Goal: Information Seeking & Learning: Learn about a topic

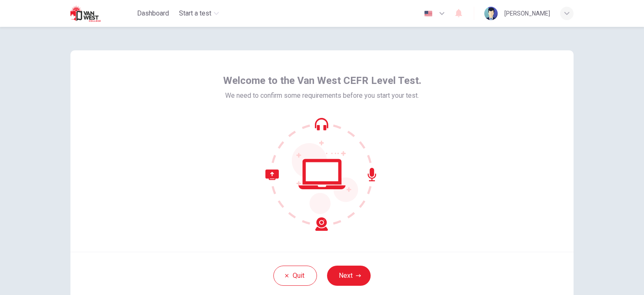
click at [342, 241] on div "Welcome to the Van West CEFR Level Test. We need to confirm some requirements b…" at bounding box center [321, 150] width 503 height 201
click at [343, 266] on button "Next" at bounding box center [349, 275] width 44 height 20
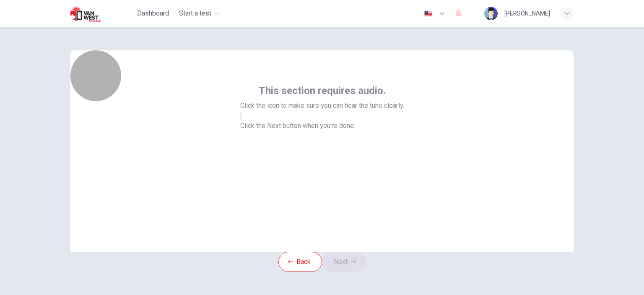
click at [241, 118] on icon "button" at bounding box center [241, 118] width 0 height 0
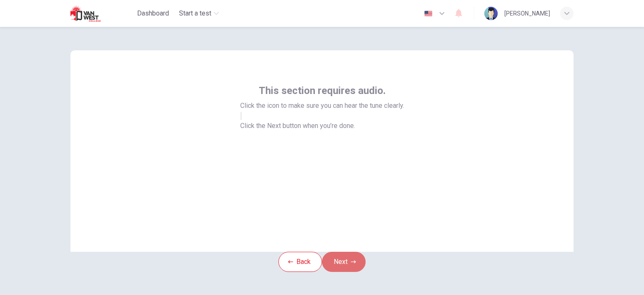
click at [356, 264] on icon "button" at bounding box center [353, 261] width 5 height 5
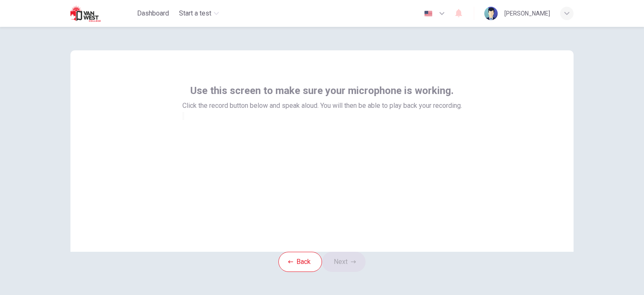
click at [309, 121] on div at bounding box center [322, 116] width 280 height 10
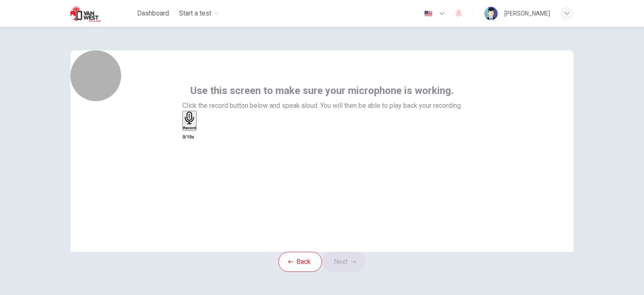
click at [196, 130] on div "Record" at bounding box center [189, 121] width 13 height 18
click at [192, 158] on div "Stop" at bounding box center [187, 146] width 8 height 68
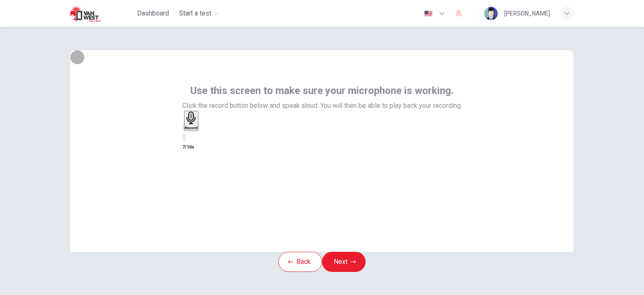
click at [199, 129] on icon "button" at bounding box center [199, 129] width 0 height 0
click at [487, 223] on div "Use this screen to make sure your microphone is working. Click the record butto…" at bounding box center [321, 150] width 503 height 201
click at [198, 130] on h6 "Record" at bounding box center [191, 128] width 13 height 4
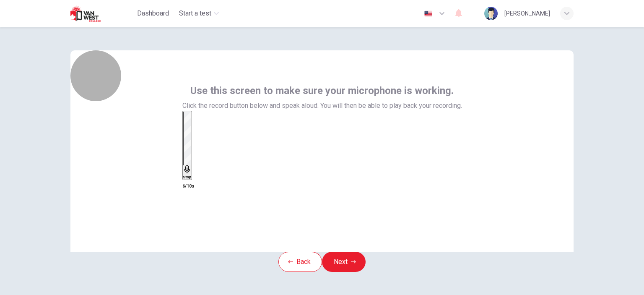
click at [192, 165] on icon "button" at bounding box center [187, 169] width 8 height 8
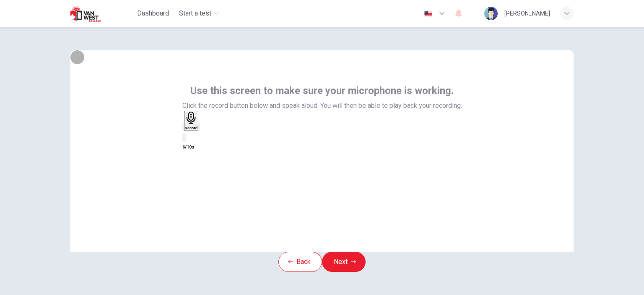
click at [199, 129] on icon "button" at bounding box center [199, 129] width 0 height 0
click at [183, 129] on icon "button" at bounding box center [183, 129] width 0 height 0
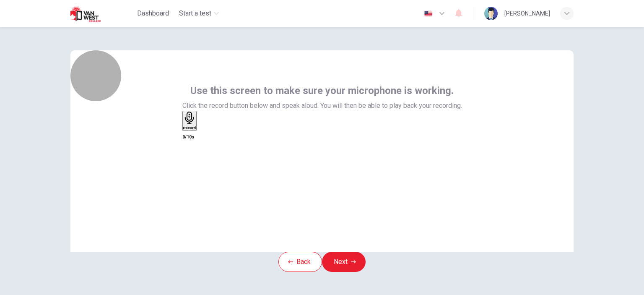
click at [196, 130] on div "Record" at bounding box center [189, 121] width 13 height 18
click at [192, 175] on h6 "Stop" at bounding box center [187, 177] width 8 height 4
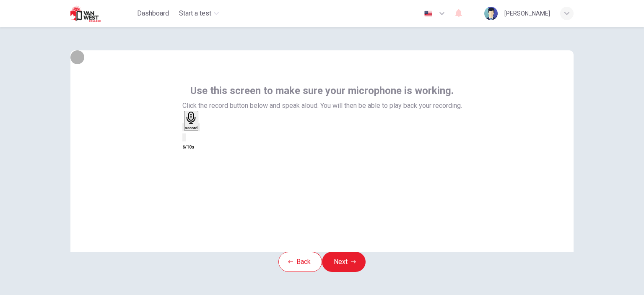
click at [199, 129] on icon "button" at bounding box center [199, 129] width 0 height 0
click at [183, 130] on div "button" at bounding box center [183, 127] width 0 height 6
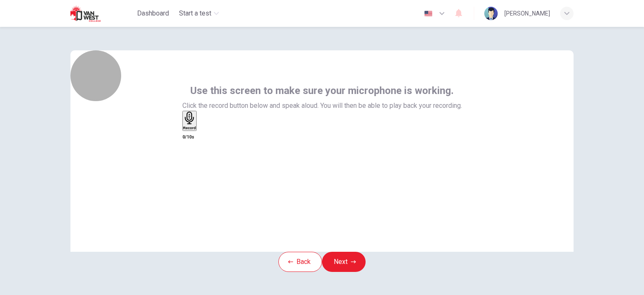
click at [196, 130] on h6 "Record" at bounding box center [189, 128] width 13 height 4
click at [192, 175] on h6 "Stop" at bounding box center [187, 177] width 8 height 4
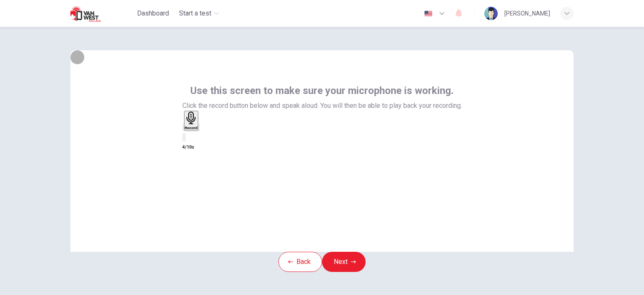
click at [199, 129] on icon "button" at bounding box center [199, 129] width 0 height 0
click at [340, 272] on button "Next" at bounding box center [344, 262] width 44 height 20
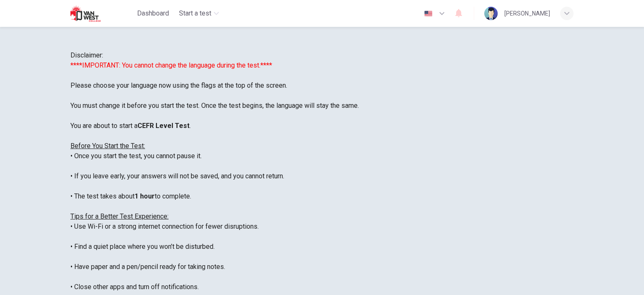
click at [434, 13] on img "button" at bounding box center [428, 13] width 10 height 6
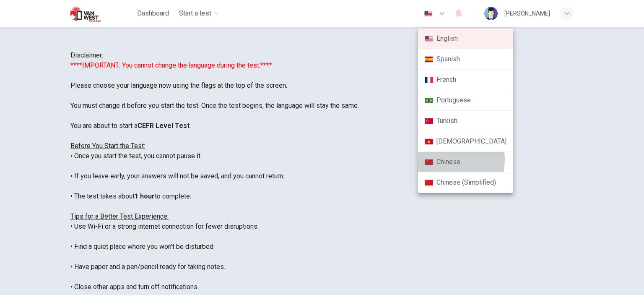
click at [440, 159] on li "Chinese" at bounding box center [465, 162] width 95 height 21
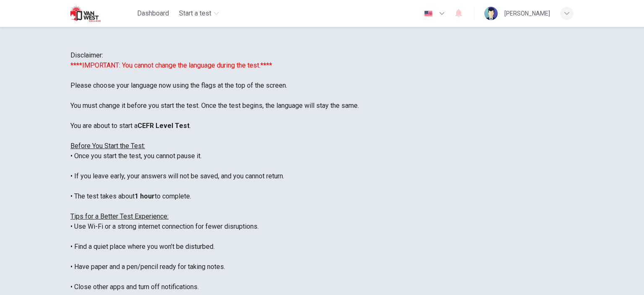
type input "zh"
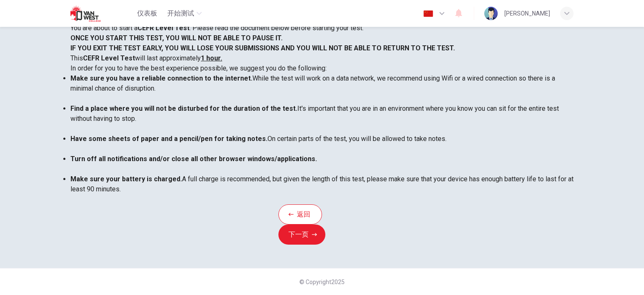
scroll to position [119, 0]
click at [325, 244] on button "下一页" at bounding box center [301, 234] width 47 height 20
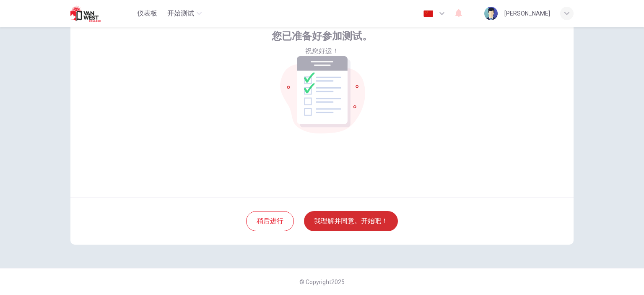
scroll to position [54, 0]
click at [350, 219] on button "我理解并同意。开始吧！" at bounding box center [351, 221] width 94 height 20
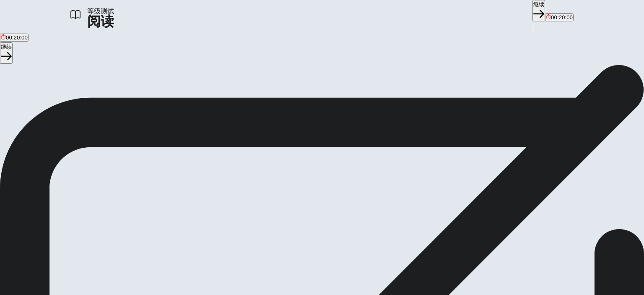
click at [362, 174] on span "This test measures your ability to understand written passages in English. You …" at bounding box center [318, 124] width 637 height 99
click at [532, 15] on button "继续" at bounding box center [538, 10] width 13 height 21
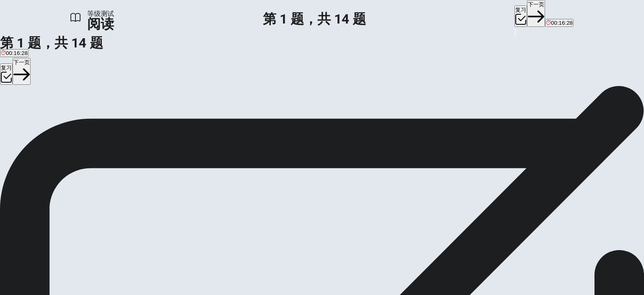
scroll to position [75, 0]
click at [187, 116] on span "It helps people stay connected with others" at bounding box center [135, 112] width 104 height 6
click at [97, 109] on div "B" at bounding box center [135, 106] width 104 height 6
click at [94, 109] on div "B" at bounding box center [135, 106] width 104 height 6
click at [527, 16] on button "下一页" at bounding box center [536, 13] width 18 height 27
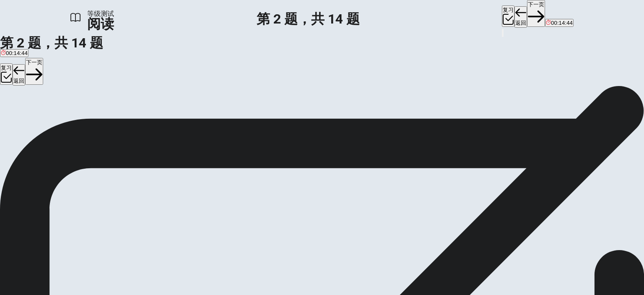
scroll to position [85, 0]
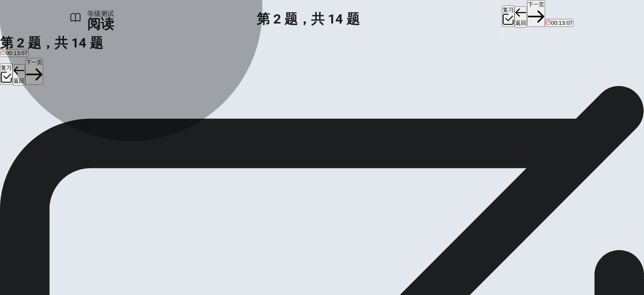
click at [216, 116] on span "Because people compare themselves to idealized posts" at bounding box center [274, 112] width 138 height 6
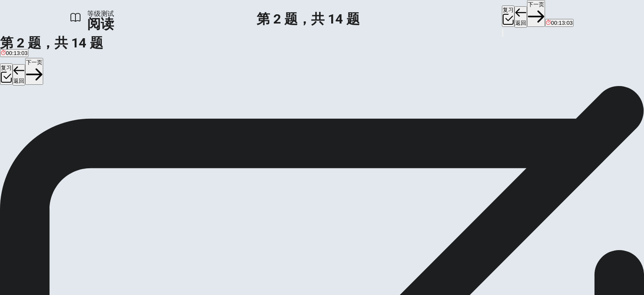
click at [527, 8] on button "下一页" at bounding box center [536, 13] width 18 height 27
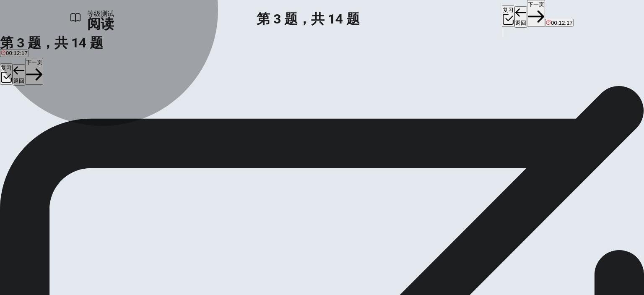
click at [129, 116] on span "Carefully chosen and presented" at bounding box center [89, 112] width 79 height 6
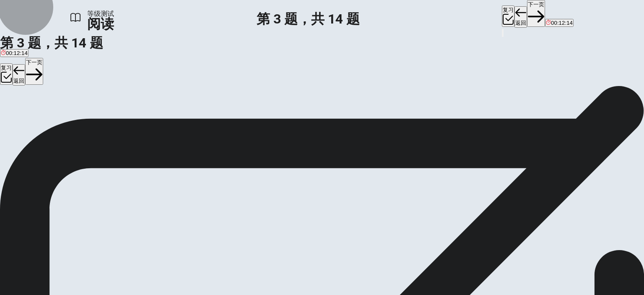
click at [527, 13] on button "下一页" at bounding box center [536, 13] width 18 height 27
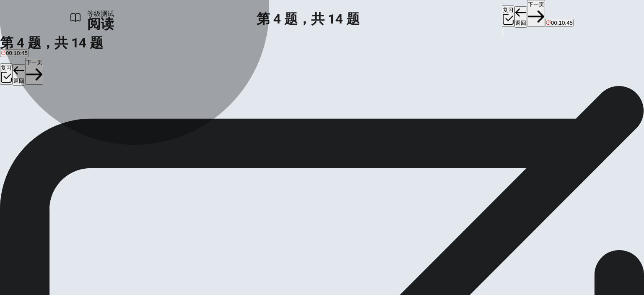
click at [110, 92] on span "They are designed to limit user engagement" at bounding box center [55, 89] width 109 height 6
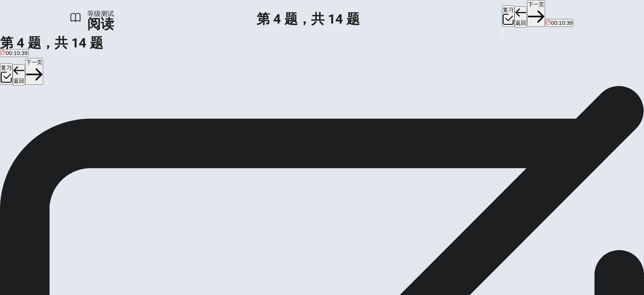
scroll to position [234, 0]
click at [527, 16] on button "下一页" at bounding box center [536, 13] width 18 height 27
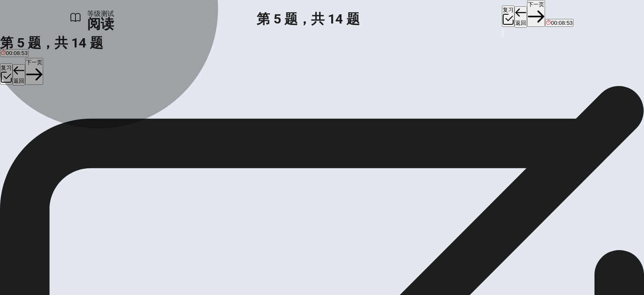
click at [90, 96] on span "It can cause depression and anxiety" at bounding box center [45, 99] width 89 height 6
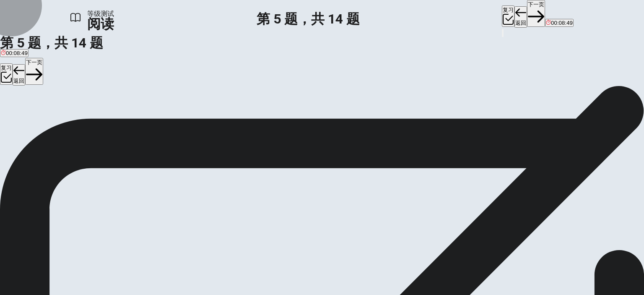
click at [527, 11] on button "下一页" at bounding box center [536, 13] width 18 height 27
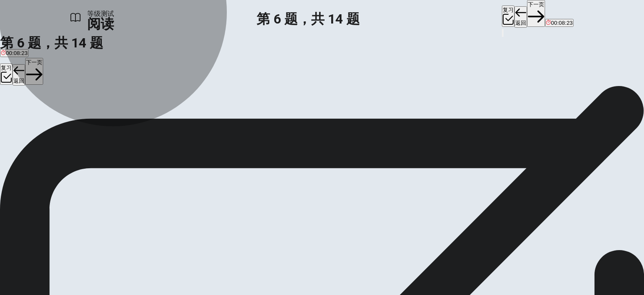
click at [223, 102] on span "Deleting all your social media accounts" at bounding box center [271, 99] width 96 height 6
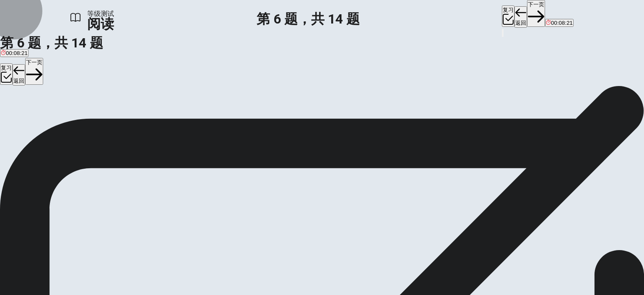
click at [527, 17] on button "下一页" at bounding box center [536, 13] width 18 height 27
click at [275, 102] on span "By replacing professional mental health care" at bounding box center [330, 99] width 110 height 6
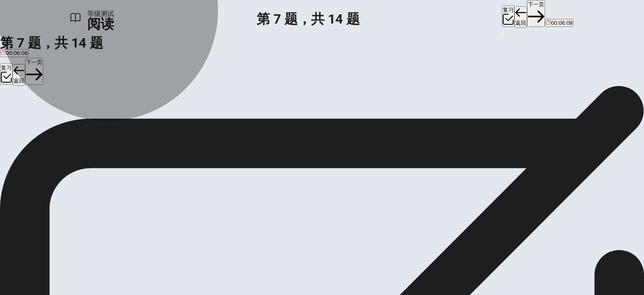
click at [193, 77] on span "By promoting unhealthy behaviors" at bounding box center [231, 74] width 85 height 6
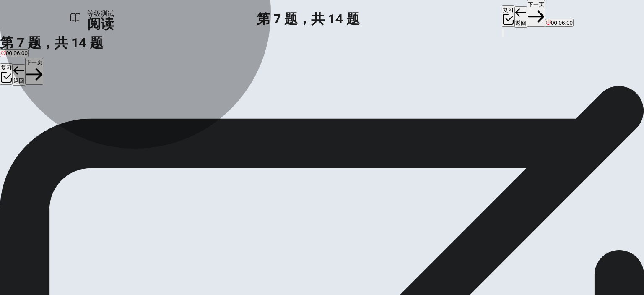
click at [187, 77] on span "By raising awareness and offering support" at bounding box center [135, 74] width 104 height 6
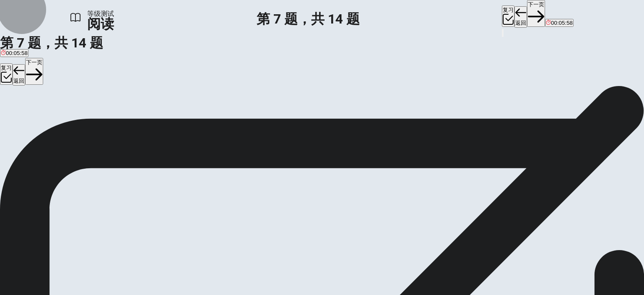
click at [527, 16] on button "下一页" at bounding box center [536, 13] width 18 height 27
click at [243, 102] on span "The relationship between social media and mental health will likely remain comp…" at bounding box center [239, 99] width 205 height 6
click at [527, 9] on button "下一页" at bounding box center [536, 13] width 18 height 27
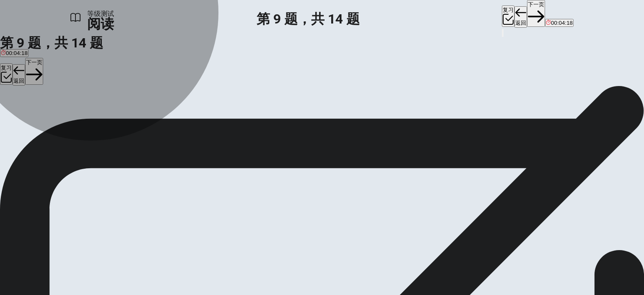
click at [176, 102] on span "Frequently seek approval from others online" at bounding box center [196, 99] width 109 height 6
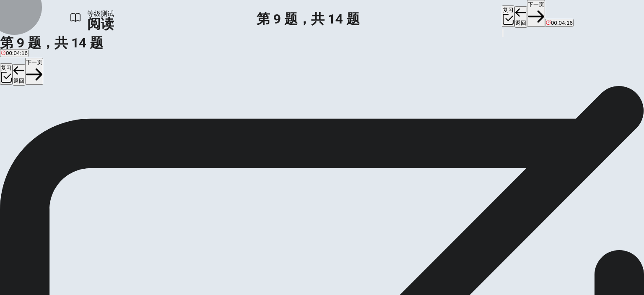
click at [527, 13] on button "下一页" at bounding box center [536, 13] width 18 height 27
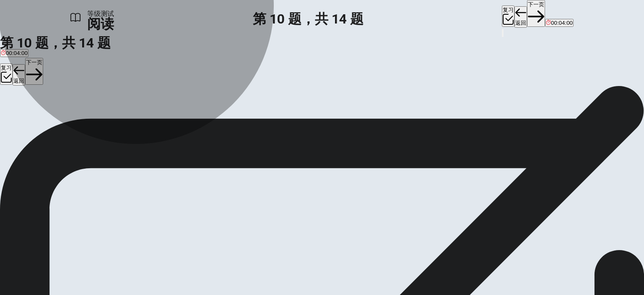
click at [221, 102] on span "Thoughtful use of social media can help balance its positive and negative aspec…" at bounding box center [285, 99] width 202 height 6
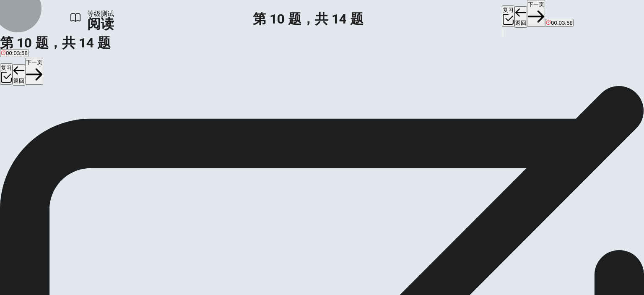
click at [527, 14] on button "下一页" at bounding box center [536, 13] width 18 height 27
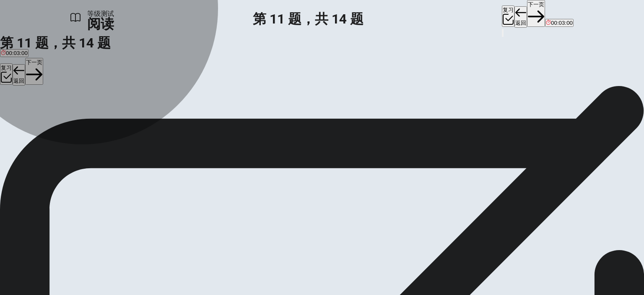
click at [120, 119] on span "Thoughtfully and consciously" at bounding box center [85, 115] width 72 height 6
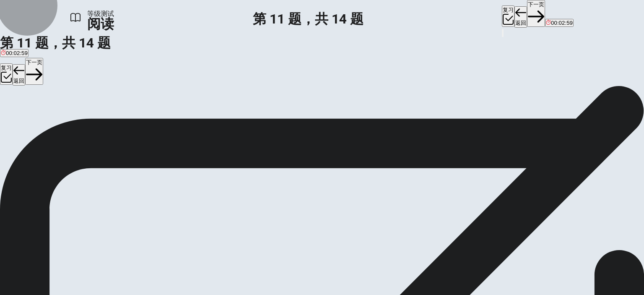
click at [528, 11] on icon "button" at bounding box center [536, 16] width 16 height 16
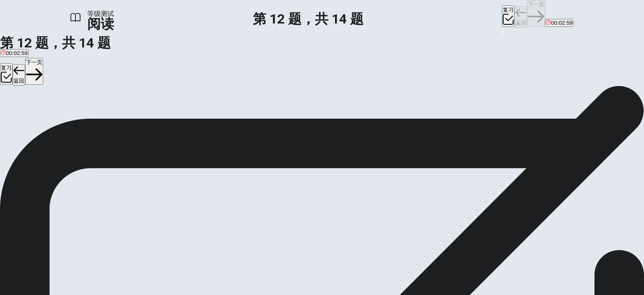
scroll to position [17, 0]
click at [385, 227] on span "B" at bounding box center [383, 231] width 4 height 8
click at [424, 227] on input at bounding box center [421, 231] width 73 height 8
click at [527, 12] on button "下一页" at bounding box center [536, 13] width 18 height 27
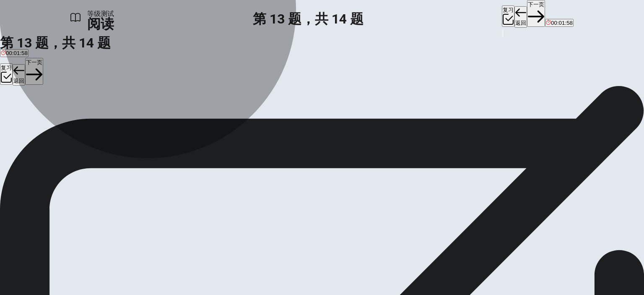
click at [111, 119] on span "Limit the time you spend on social platforms." at bounding box center [56, 115] width 110 height 6
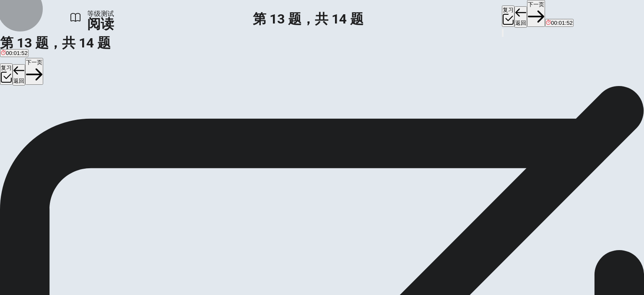
click at [527, 15] on button "下一页" at bounding box center [536, 13] width 18 height 27
drag, startPoint x: 100, startPoint y: 162, endPoint x: 247, endPoint y: 153, distance: 147.9
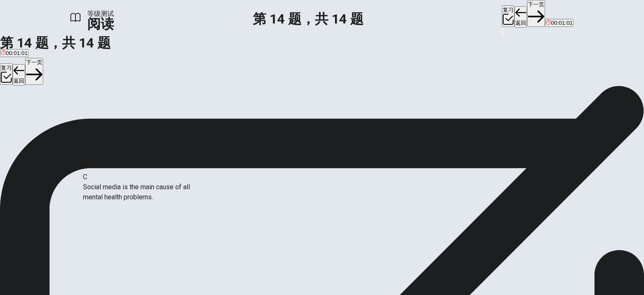
drag, startPoint x: 103, startPoint y: 203, endPoint x: 103, endPoint y: 191, distance: 11.7
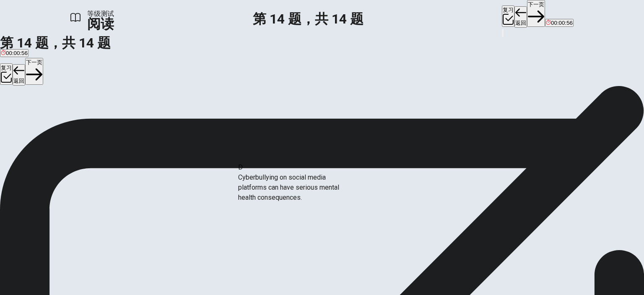
drag, startPoint x: 101, startPoint y: 215, endPoint x: 259, endPoint y: 188, distance: 160.4
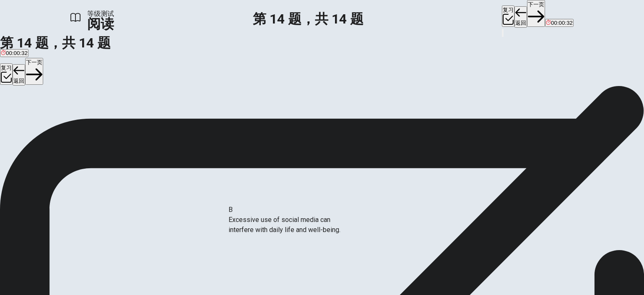
drag, startPoint x: 101, startPoint y: 157, endPoint x: 247, endPoint y: 229, distance: 163.1
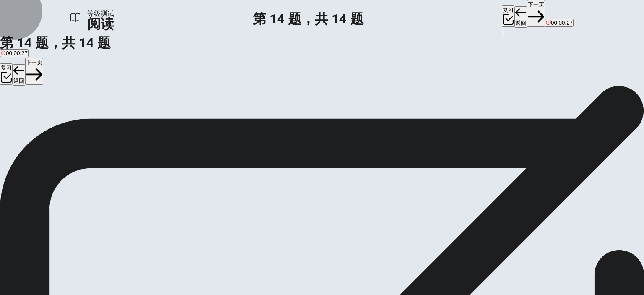
click at [527, 17] on button "下一页" at bounding box center [536, 13] width 18 height 27
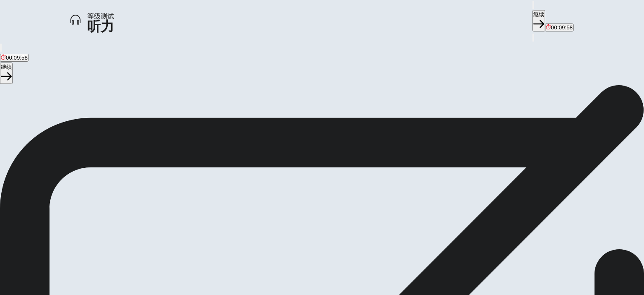
scroll to position [52, 0]
click at [532, 12] on button "继续" at bounding box center [538, 20] width 13 height 21
click at [2, 207] on button "button" at bounding box center [1, 211] width 2 height 8
click at [532, 20] on button "继续" at bounding box center [538, 20] width 13 height 21
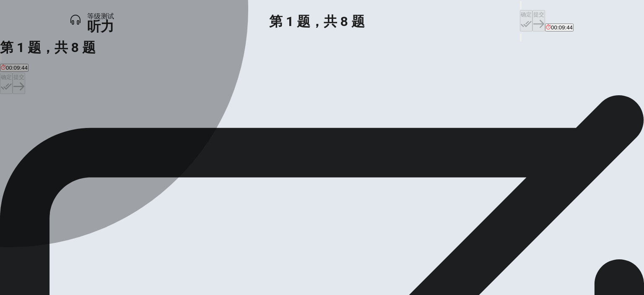
click at [267, 122] on div "D" at bounding box center [305, 119] width 76 height 6
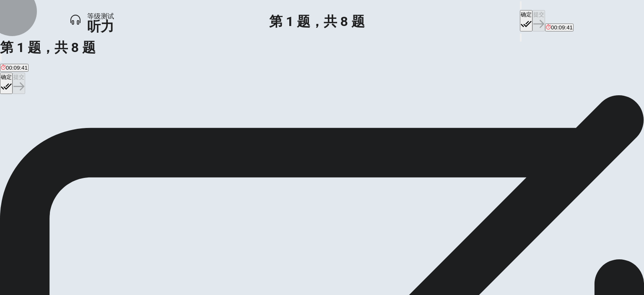
click at [520, 17] on button "确定" at bounding box center [526, 20] width 13 height 21
click at [532, 13] on button "提交" at bounding box center [538, 20] width 13 height 21
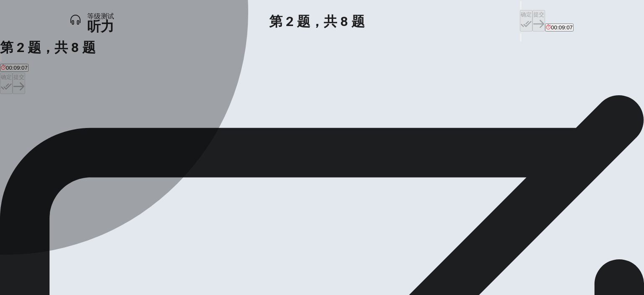
click at [179, 122] on div "B" at bounding box center [146, 119] width 65 height 6
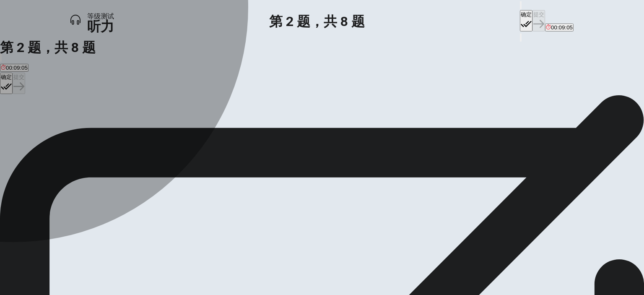
click at [315, 122] on div "D" at bounding box center [378, 119] width 126 height 6
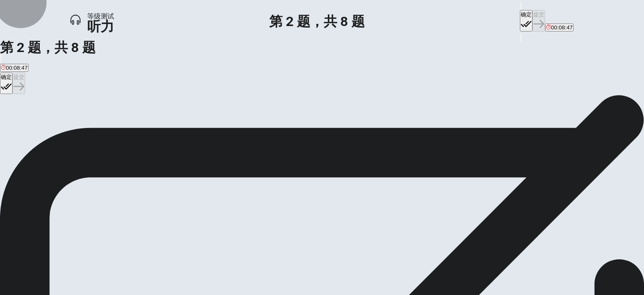
click at [520, 10] on button "确定" at bounding box center [526, 20] width 13 height 21
click at [532, 17] on button "提交" at bounding box center [538, 20] width 13 height 21
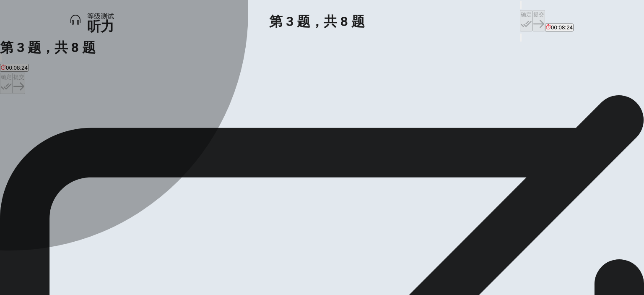
click at [187, 122] on div "A" at bounding box center [94, 119] width 186 height 6
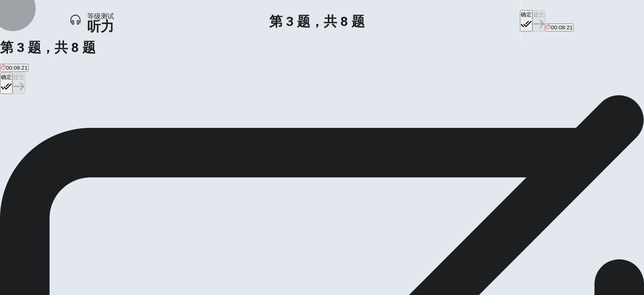
click at [520, 14] on button "确定" at bounding box center [526, 20] width 13 height 21
click at [532, 12] on button "提交" at bounding box center [538, 20] width 13 height 21
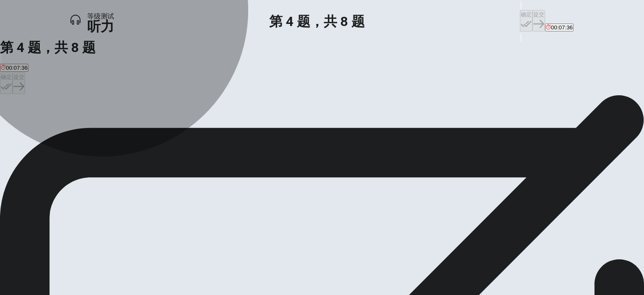
click at [306, 128] on span "The student is incredibly happy that things have turned out this way" at bounding box center [389, 125] width 166 height 6
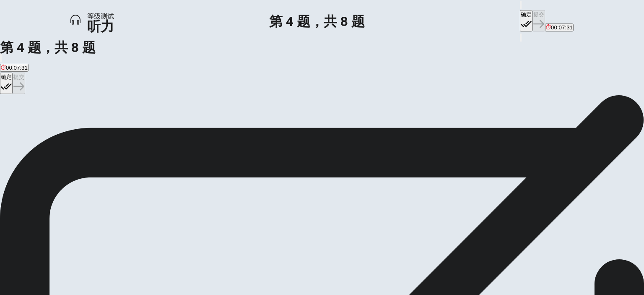
click at [520, 18] on button "确定" at bounding box center [526, 20] width 13 height 21
click at [532, 17] on button "提交" at bounding box center [538, 20] width 13 height 21
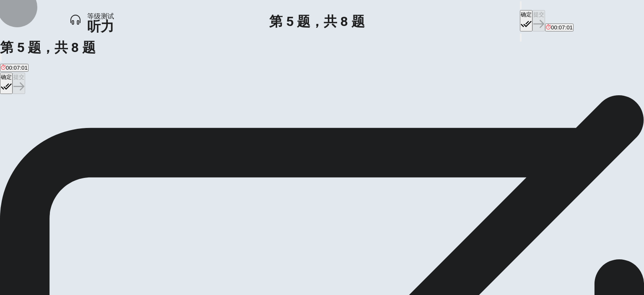
click at [520, 13] on button "确定" at bounding box center [526, 20] width 13 height 21
click at [532, 15] on button "提交" at bounding box center [538, 20] width 13 height 21
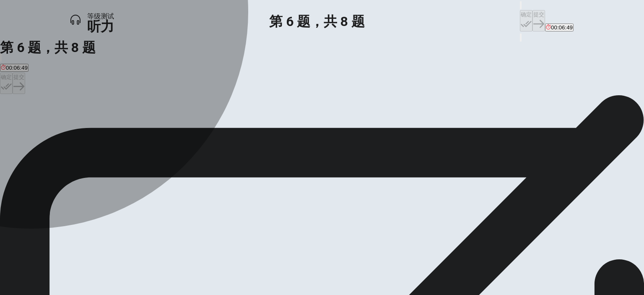
click at [48, 128] on span "Excitedly" at bounding box center [37, 125] width 22 height 6
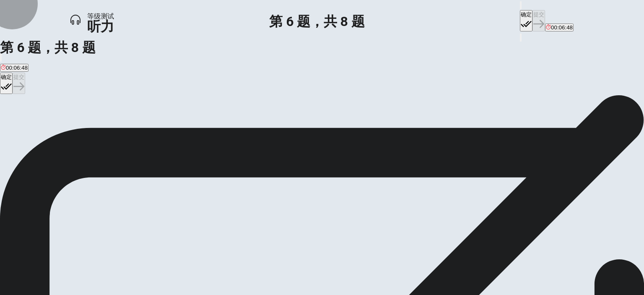
click at [520, 10] on button "确定" at bounding box center [526, 20] width 13 height 21
click at [532, 17] on button "提交" at bounding box center [538, 20] width 13 height 21
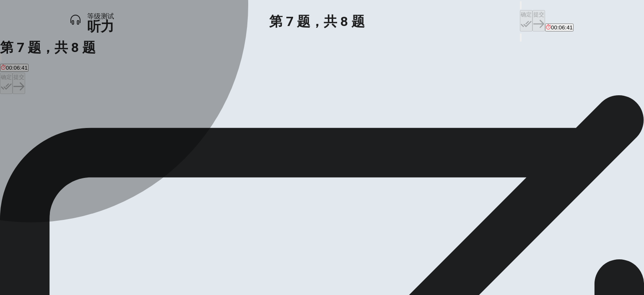
click at [156, 128] on span "[PERSON_NAME]" at bounding box center [133, 125] width 46 height 6
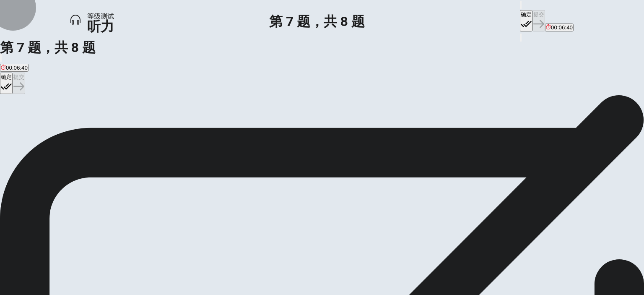
click at [520, 13] on button "确定" at bounding box center [526, 20] width 13 height 21
click at [532, 11] on button "提交" at bounding box center [538, 20] width 13 height 21
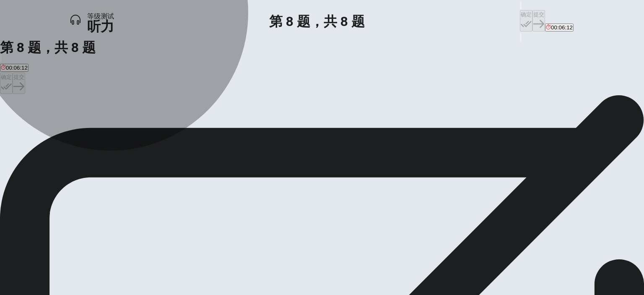
click at [114, 128] on span "For the student to get a job at the opera show" at bounding box center [57, 125] width 113 height 6
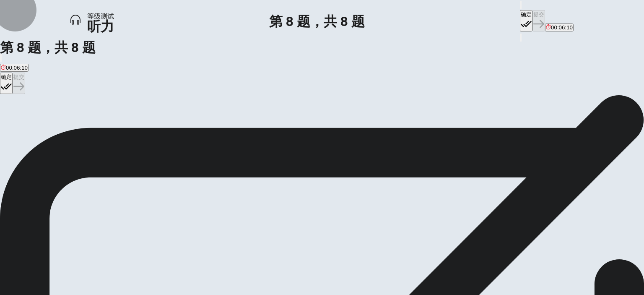
click at [520, 16] on button "确定" at bounding box center [526, 20] width 13 height 21
click at [532, 17] on button "提交" at bounding box center [538, 20] width 13 height 21
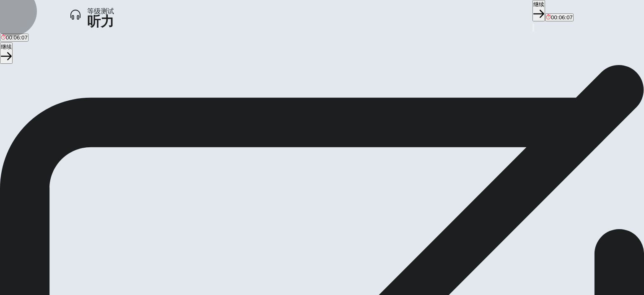
click at [532, 17] on button "继续" at bounding box center [538, 10] width 13 height 21
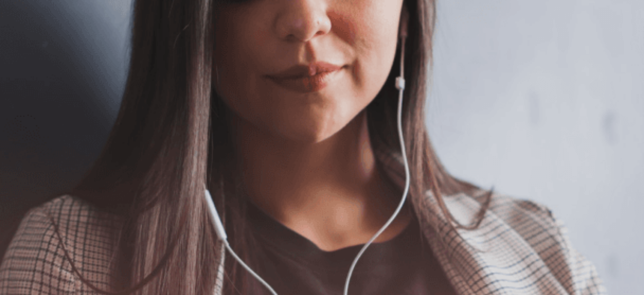
scroll to position [38, 0]
click at [356, 166] on img at bounding box center [322, 147] width 644 height 295
click at [562, 18] on icon "button" at bounding box center [567, 23] width 11 height 11
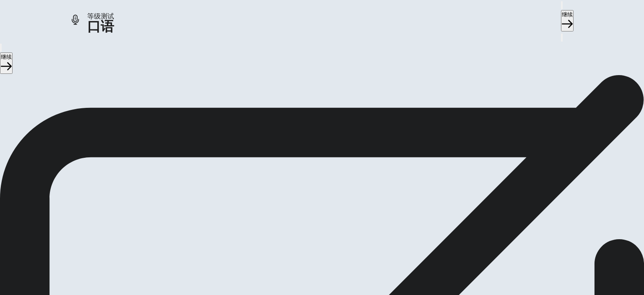
click at [323, 218] on span "停止 录音" at bounding box center [315, 227] width 13 height 18
click at [312, 170] on icon "Play Audio" at bounding box center [312, 170] width 0 height 0
click at [312, 170] on icon "Pause Audio" at bounding box center [312, 170] width 0 height 0
click at [562, 18] on icon "button" at bounding box center [567, 23] width 11 height 11
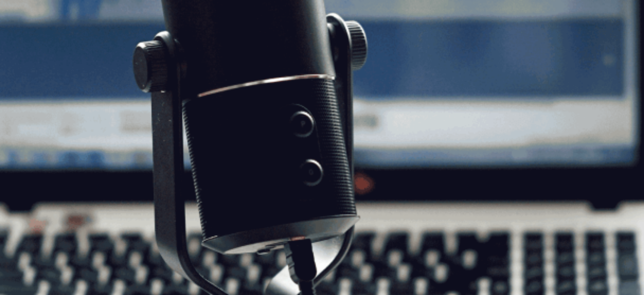
click at [561, 15] on button "继续" at bounding box center [567, 20] width 13 height 21
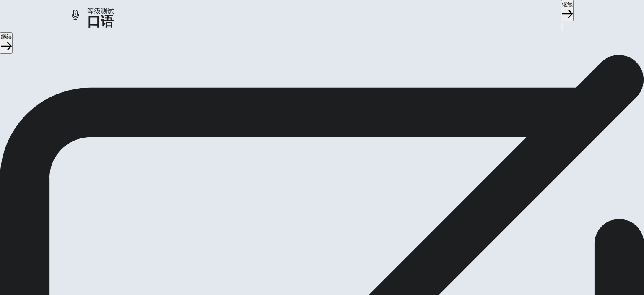
scroll to position [10, 0]
click at [561, 16] on button "继续" at bounding box center [567, 10] width 13 height 21
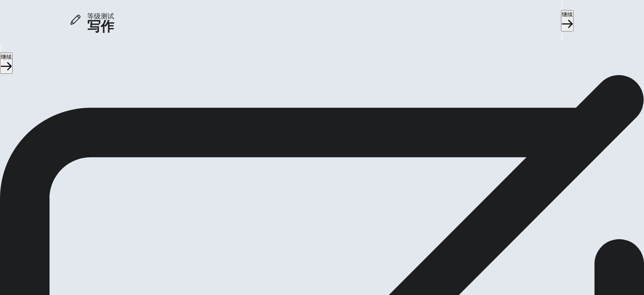
click at [561, 16] on button "继续" at bounding box center [567, 20] width 13 height 21
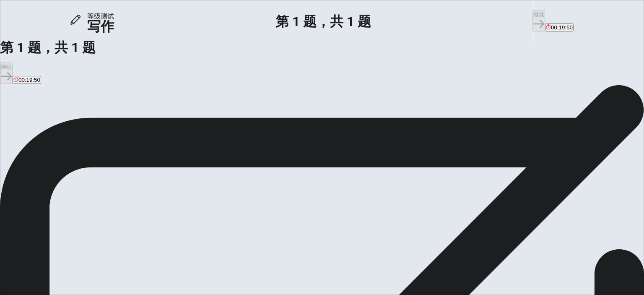
scroll to position [31, 0]
click at [68, 124] on textarea at bounding box center [34, 240] width 68 height 232
click at [339, 124] on div "I think I can choose my love x ​" at bounding box center [322, 241] width 644 height 235
click at [68, 124] on textarea "I think I can choose my love" at bounding box center [34, 240] width 68 height 232
click at [68, 124] on textarea "First I choose that pays well work，and when I have enough money I will choose m…" at bounding box center [34, 240] width 68 height 232
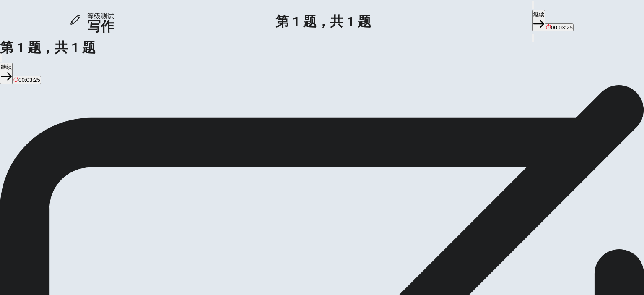
click at [68, 124] on textarea "First I choose that pays well work，and when I have enough money I will choose m…" at bounding box center [34, 240] width 68 height 232
type textarea "First I choose that pays well work，and when I have enough money I will choose m…"
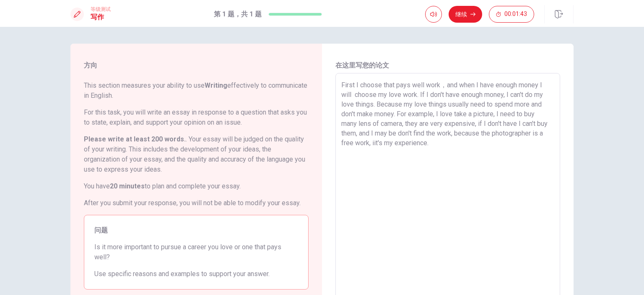
scroll to position [31, 0]
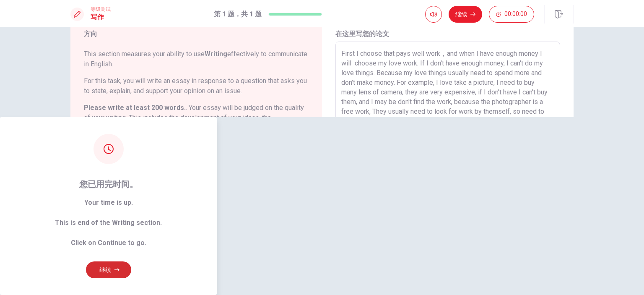
type textarea "First I choose that pays well work，and when I have enough money I will choose m…"
click at [131, 261] on button "继续" at bounding box center [108, 269] width 45 height 17
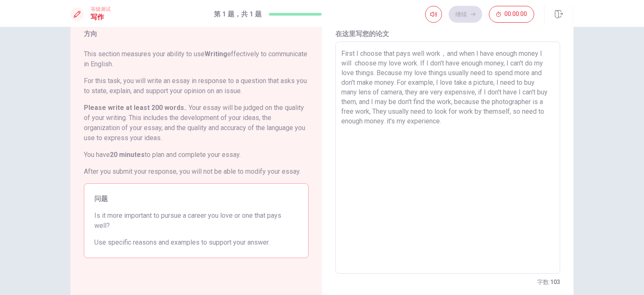
scroll to position [10, 0]
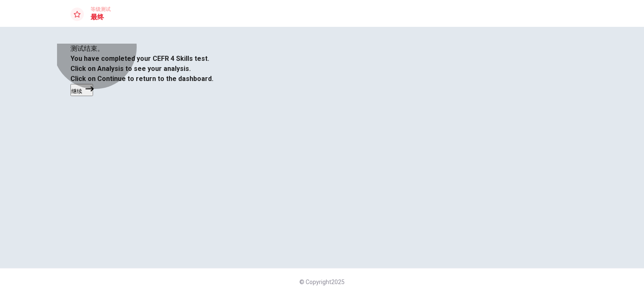
click at [93, 96] on button "继续" at bounding box center [81, 90] width 23 height 12
